Goal: Task Accomplishment & Management: Use online tool/utility

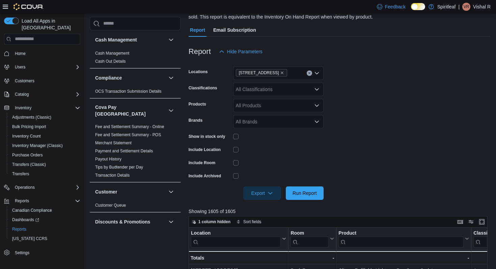
scroll to position [59, 0]
click at [261, 90] on div "All Classifications" at bounding box center [278, 88] width 90 height 13
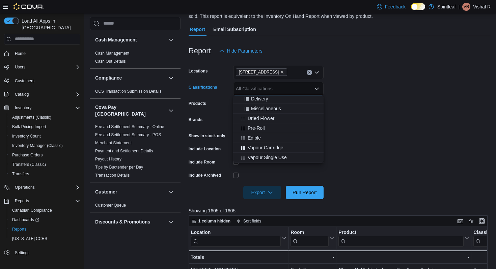
scroll to position [107, 0]
click at [271, 121] on span "Dried Flower" at bounding box center [261, 120] width 27 height 7
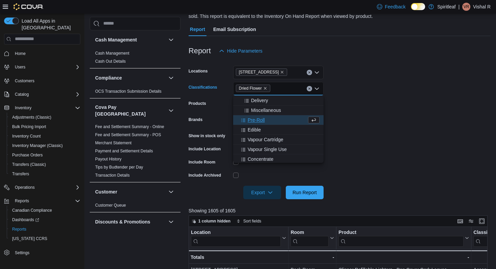
click at [271, 123] on div "Pre-Roll" at bounding box center [272, 120] width 70 height 7
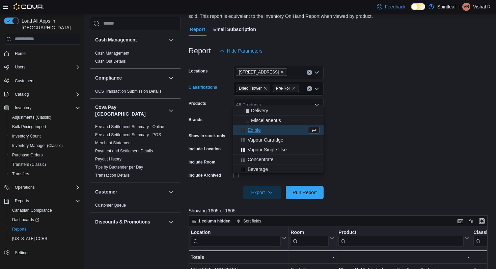
click at [272, 129] on div "Edible" at bounding box center [272, 130] width 70 height 7
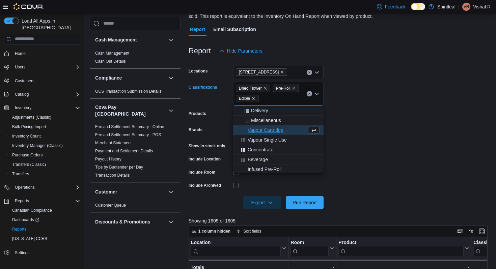
click at [272, 132] on span "Vapour Cartridge" at bounding box center [266, 130] width 36 height 7
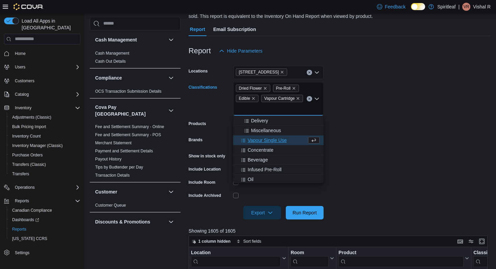
click at [273, 139] on span "Vapour Single Use" at bounding box center [267, 140] width 39 height 7
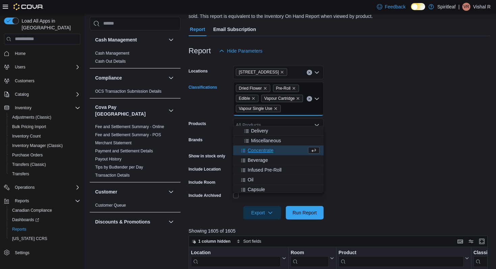
click at [273, 147] on button "Concentrate" at bounding box center [278, 151] width 90 height 10
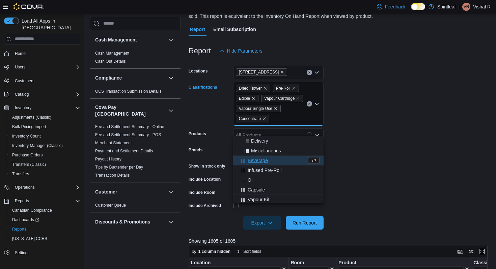
click at [271, 162] on div "Beverage" at bounding box center [272, 160] width 70 height 7
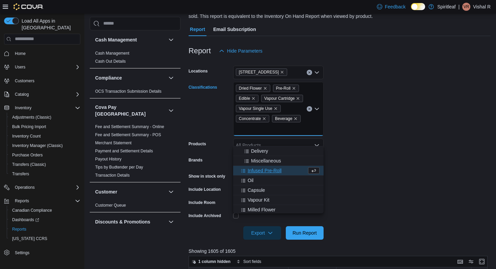
click at [272, 174] on span "Infused Pre-Roll" at bounding box center [265, 170] width 34 height 7
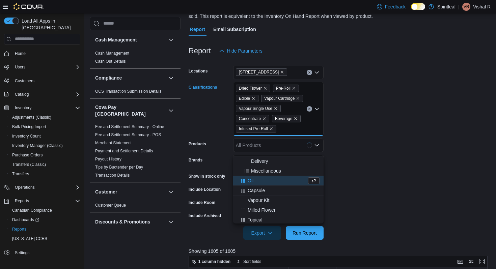
click at [269, 183] on div "Oil" at bounding box center [272, 180] width 70 height 7
click at [272, 184] on div "Capsule" at bounding box center [272, 180] width 70 height 7
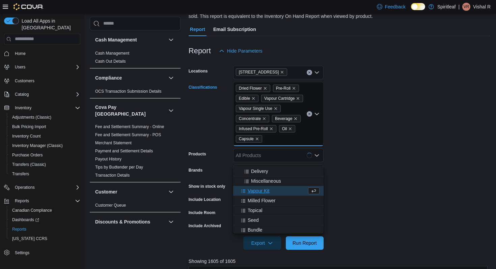
click at [272, 192] on div "Vapour Kit" at bounding box center [272, 191] width 70 height 7
click at [272, 193] on span "Milled Flower" at bounding box center [262, 191] width 28 height 7
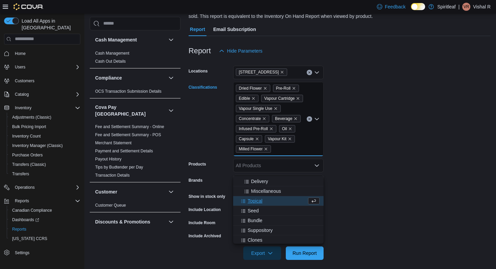
click at [270, 201] on div "Topical" at bounding box center [272, 201] width 70 height 7
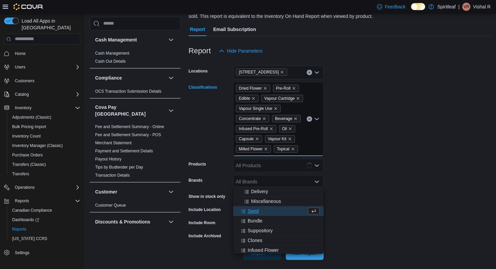
click at [269, 208] on button "Seed" at bounding box center [278, 211] width 90 height 10
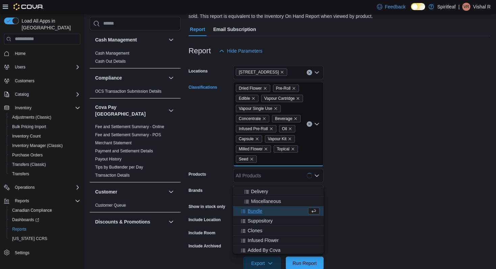
click at [269, 212] on div "Bundle" at bounding box center [272, 211] width 70 height 7
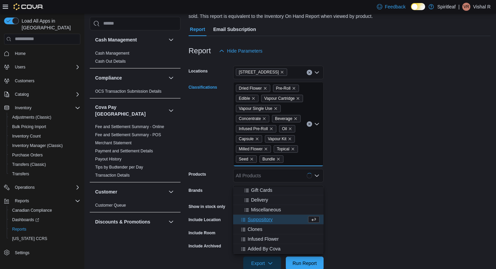
click at [269, 218] on span "Suppository" at bounding box center [260, 219] width 25 height 7
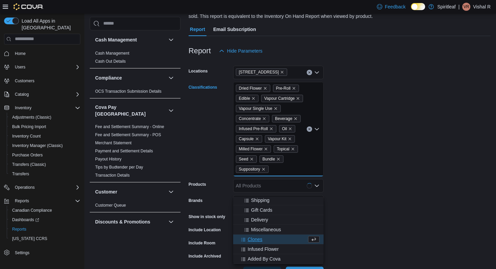
click at [267, 237] on div "Clones" at bounding box center [272, 239] width 70 height 7
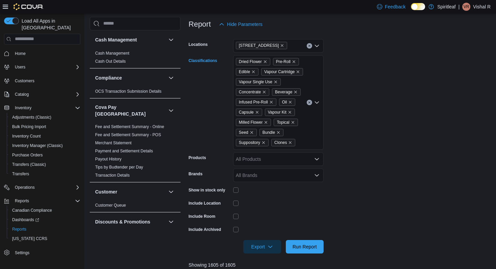
scroll to position [90, 0]
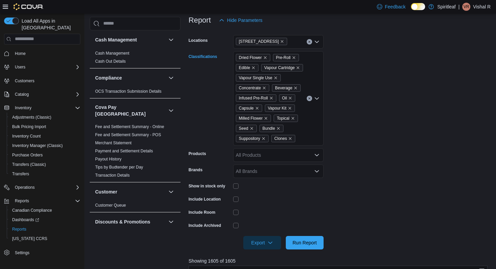
click at [312, 146] on div "Dried Flower Pre-Roll Edible Vapour Cartridge Vapour Single Use Concentrate Bev…" at bounding box center [278, 98] width 90 height 94
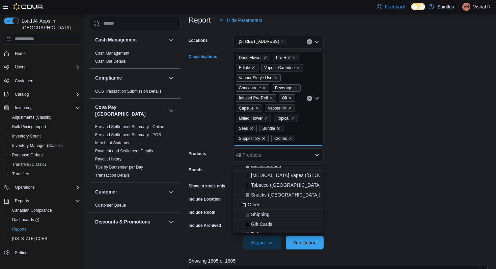
scroll to position [79, 0]
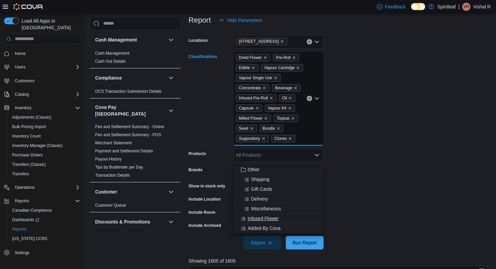
click at [284, 221] on div "Infused Flower" at bounding box center [278, 218] width 82 height 7
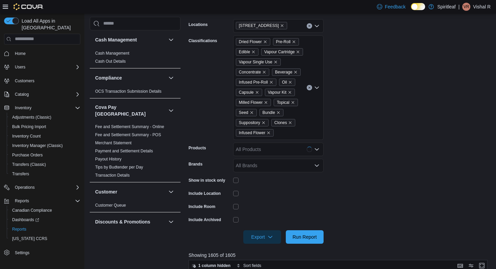
click at [354, 162] on form "Locations [STREET_ADDRESS] ([GEOGRAPHIC_DATA]) Classifications Dried Flower Pre…" at bounding box center [340, 127] width 302 height 233
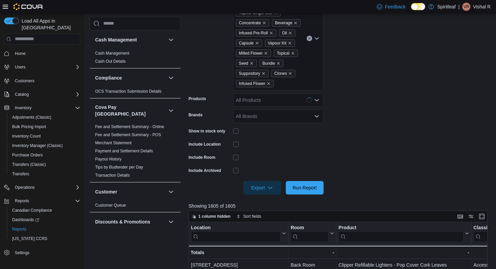
scroll to position [159, 0]
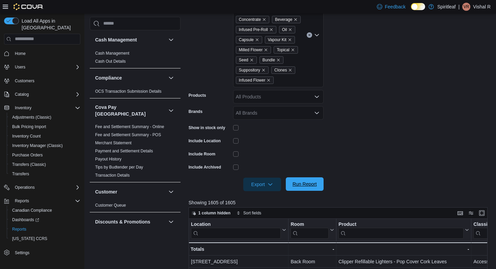
click at [315, 188] on span "Run Report" at bounding box center [305, 184] width 24 height 7
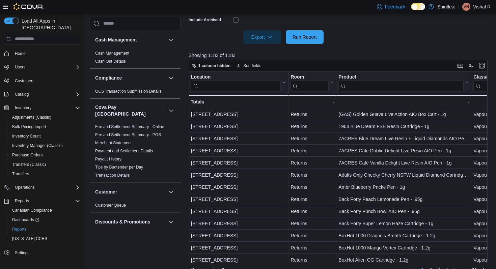
scroll to position [338, 0]
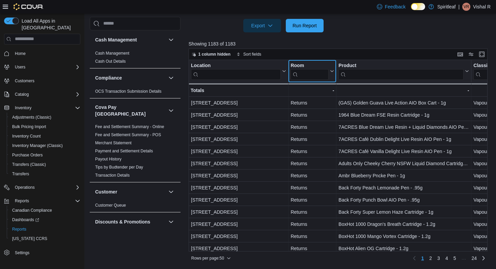
click at [307, 74] on input "search" at bounding box center [310, 74] width 38 height 11
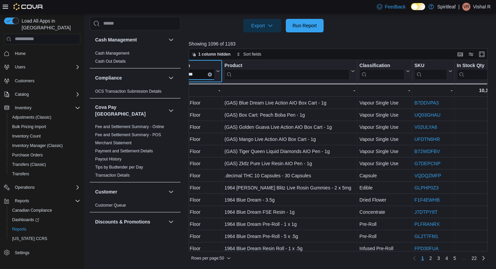
scroll to position [0, 98]
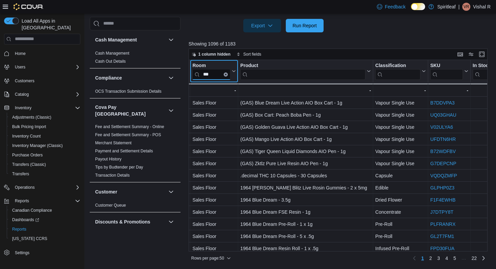
type input "***"
click at [226, 75] on icon "Clear input" at bounding box center [225, 74] width 1 height 1
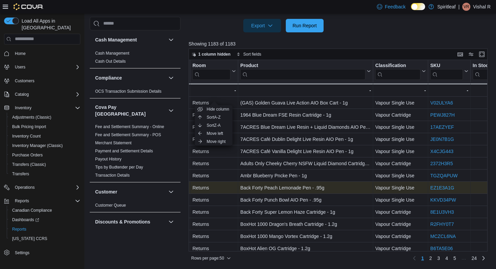
scroll to position [336, 0]
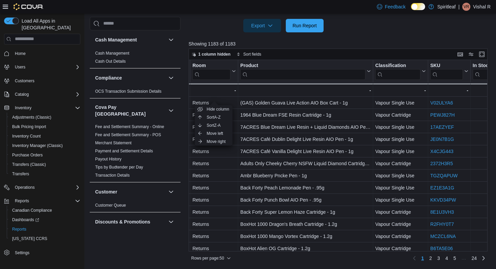
click at [377, 35] on div at bounding box center [340, 36] width 302 height 8
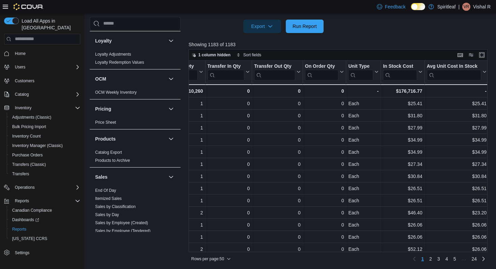
scroll to position [465, 0]
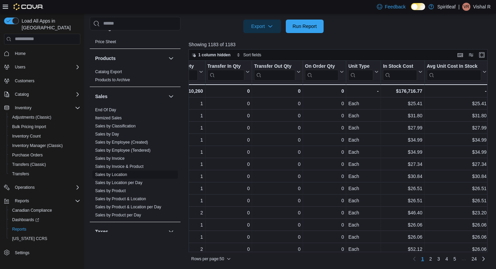
click at [120, 172] on link "Sales by Location" at bounding box center [111, 174] width 32 height 5
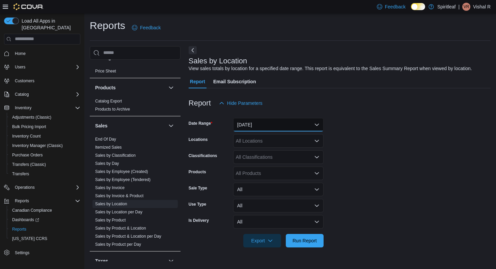
click at [252, 124] on button "[DATE]" at bounding box center [278, 124] width 90 height 13
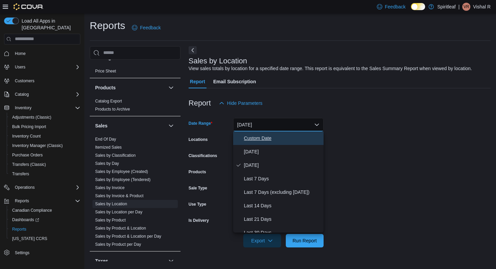
click at [254, 143] on button "Custom Date" at bounding box center [278, 138] width 90 height 13
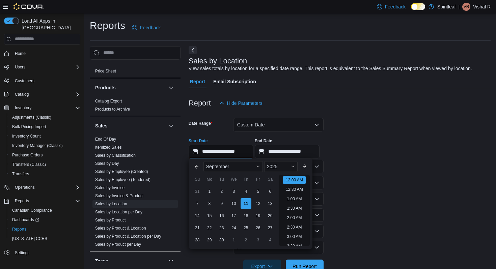
click at [237, 151] on input "**********" at bounding box center [221, 151] width 65 height 13
click at [257, 192] on div "5" at bounding box center [258, 192] width 12 height 12
type input "**********"
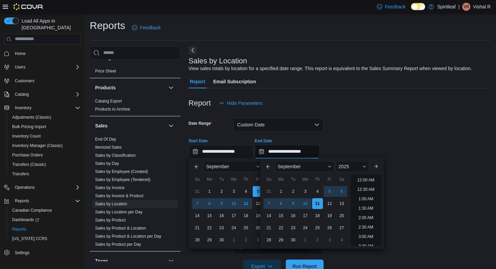
click at [278, 157] on input "**********" at bounding box center [287, 151] width 65 height 13
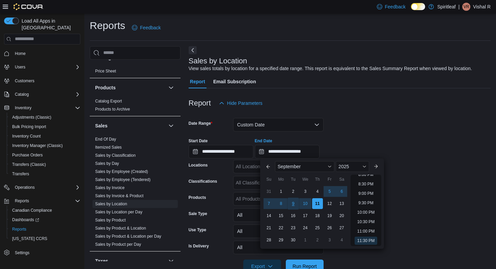
click at [292, 206] on div "9" at bounding box center [293, 204] width 12 height 12
type input "**********"
click at [350, 134] on div "**********" at bounding box center [340, 146] width 302 height 26
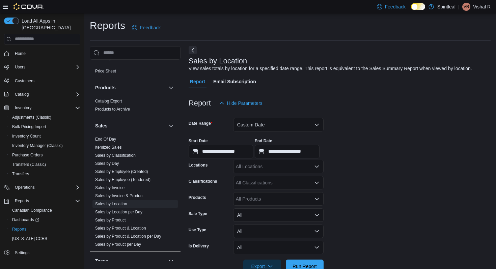
scroll to position [18, 0]
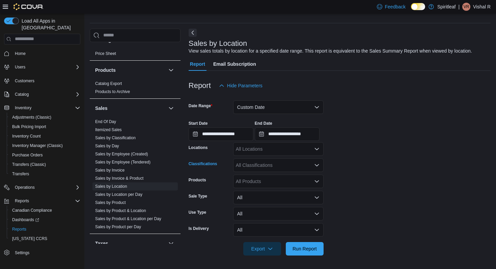
click at [266, 167] on div "All Classifications" at bounding box center [278, 165] width 90 height 13
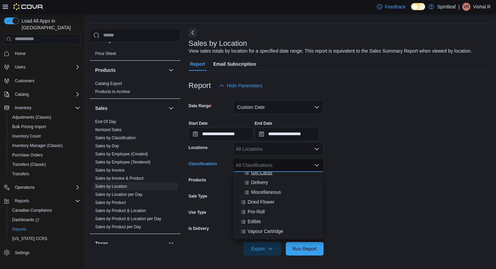
scroll to position [102, 0]
click at [281, 200] on div "Dried Flower" at bounding box center [278, 201] width 82 height 7
click at [281, 202] on div "Pre-Roll" at bounding box center [272, 201] width 70 height 7
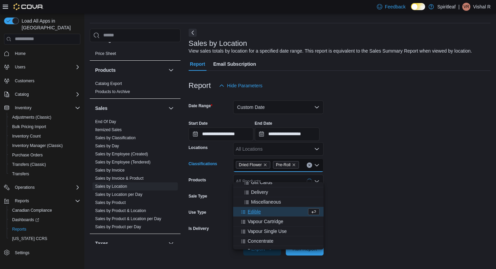
click at [281, 210] on div "Edible" at bounding box center [272, 212] width 70 height 7
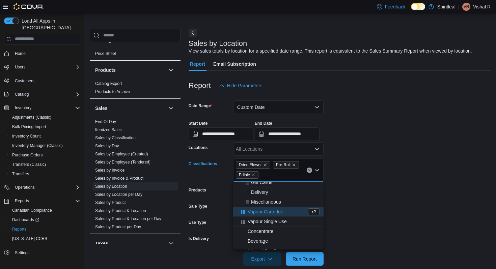
click at [287, 211] on div "Vapour Cartridge" at bounding box center [272, 212] width 70 height 7
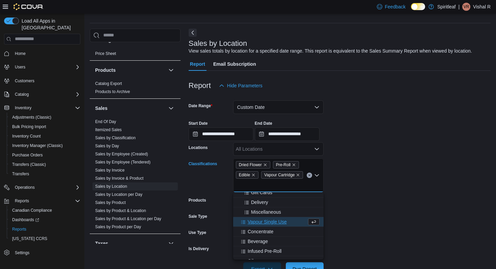
click at [289, 223] on div "Vapour Single Use" at bounding box center [272, 222] width 70 height 7
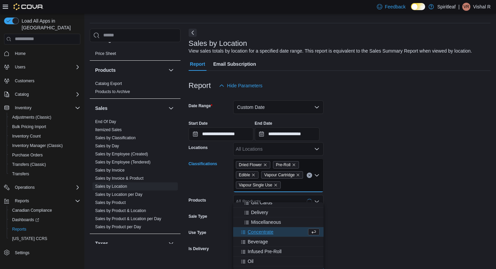
click at [288, 230] on div "Concentrate" at bounding box center [272, 232] width 70 height 7
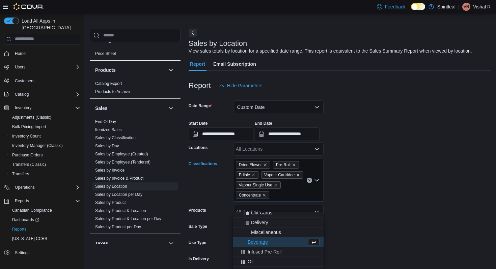
click at [286, 243] on div "Beverage" at bounding box center [272, 242] width 70 height 7
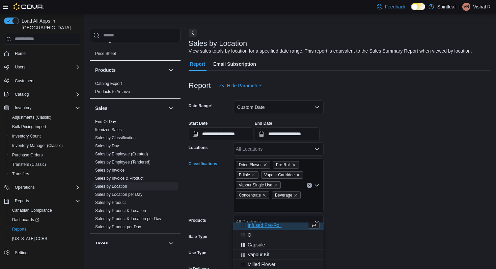
scroll to position [132, 0]
click at [293, 223] on div "Infused Pre-Roll" at bounding box center [272, 222] width 70 height 7
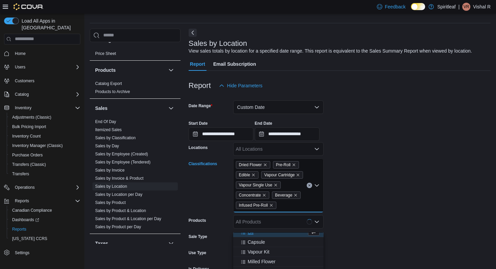
click at [276, 235] on div "Oil" at bounding box center [272, 232] width 70 height 7
click at [276, 240] on div "Vapour Kit" at bounding box center [278, 242] width 82 height 7
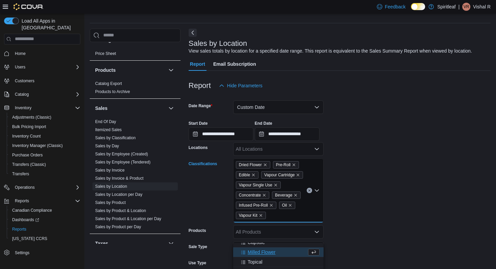
click at [276, 257] on button "Milled Flower" at bounding box center [278, 253] width 90 height 10
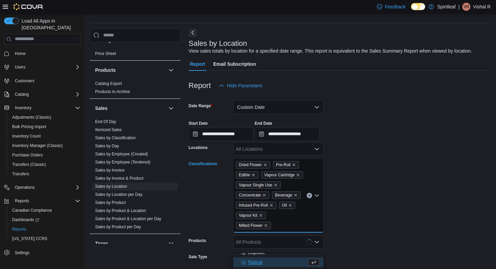
click at [277, 262] on div "Topical" at bounding box center [272, 262] width 70 height 7
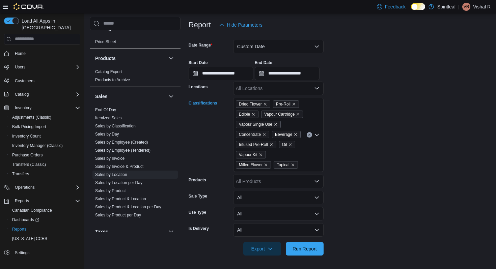
scroll to position [109, 0]
click at [256, 174] on form "**********" at bounding box center [340, 144] width 302 height 224
click at [256, 168] on div "Dried Flower Pre-Roll Edible Vapour Cartridge Vapour Single Use Concentrate Bev…" at bounding box center [278, 135] width 90 height 74
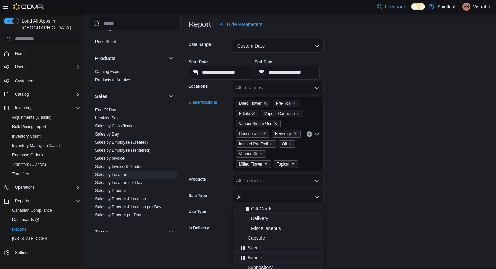
scroll to position [114, 0]
click at [270, 217] on div "Capsule" at bounding box center [278, 220] width 82 height 7
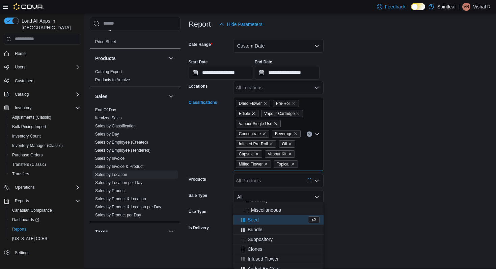
click at [272, 217] on div "Seed" at bounding box center [272, 220] width 70 height 7
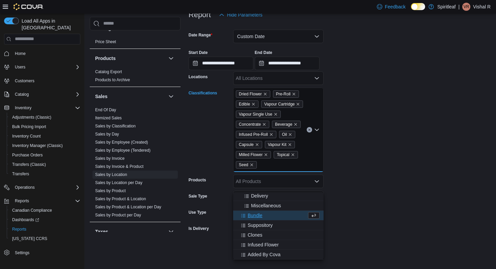
click at [273, 212] on div "Bundle" at bounding box center [272, 215] width 70 height 7
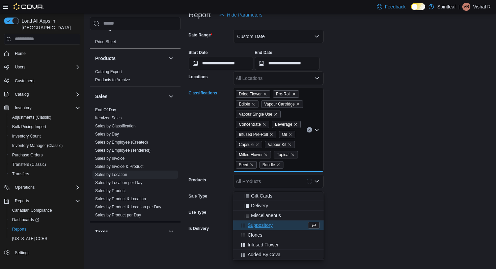
click at [278, 222] on div "Suppository" at bounding box center [272, 225] width 70 height 7
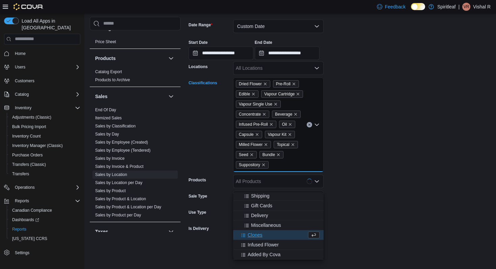
click at [273, 232] on div "Clones" at bounding box center [272, 235] width 70 height 7
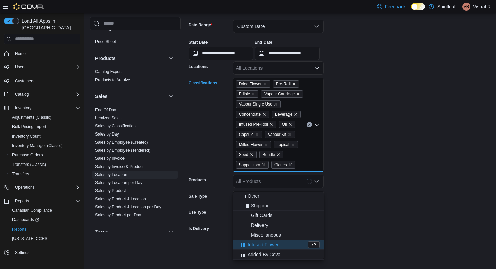
scroll to position [79, 0]
click at [287, 242] on div "Infused Flower" at bounding box center [272, 245] width 70 height 7
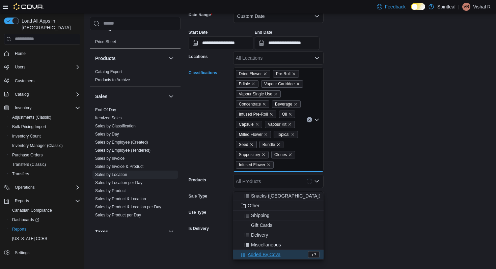
scroll to position [70, 0]
click at [330, 195] on form "**********" at bounding box center [340, 128] width 302 height 254
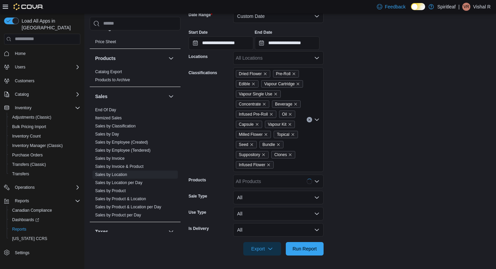
scroll to position [129, 0]
click at [312, 253] on span "Run Report" at bounding box center [305, 248] width 30 height 13
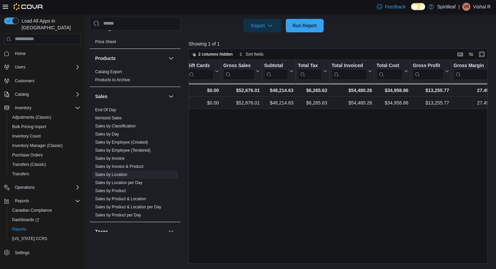
scroll to position [0, 245]
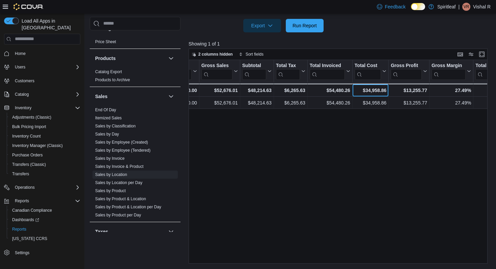
click at [375, 94] on div "$34,958.86" at bounding box center [371, 90] width 32 height 8
click at [19, 51] on span "Home" at bounding box center [20, 53] width 11 height 5
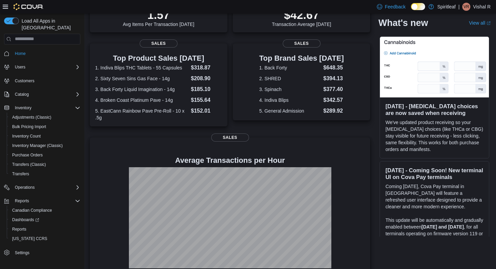
scroll to position [125, 0]
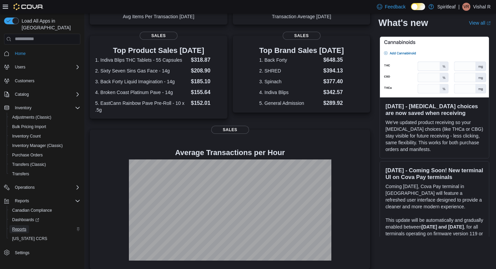
click at [20, 227] on span "Reports" at bounding box center [19, 229] width 14 height 5
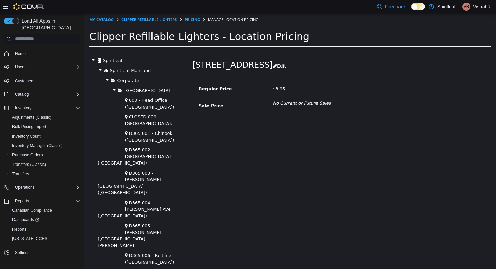
scroll to position [1364, 0]
